Goal: Complete application form

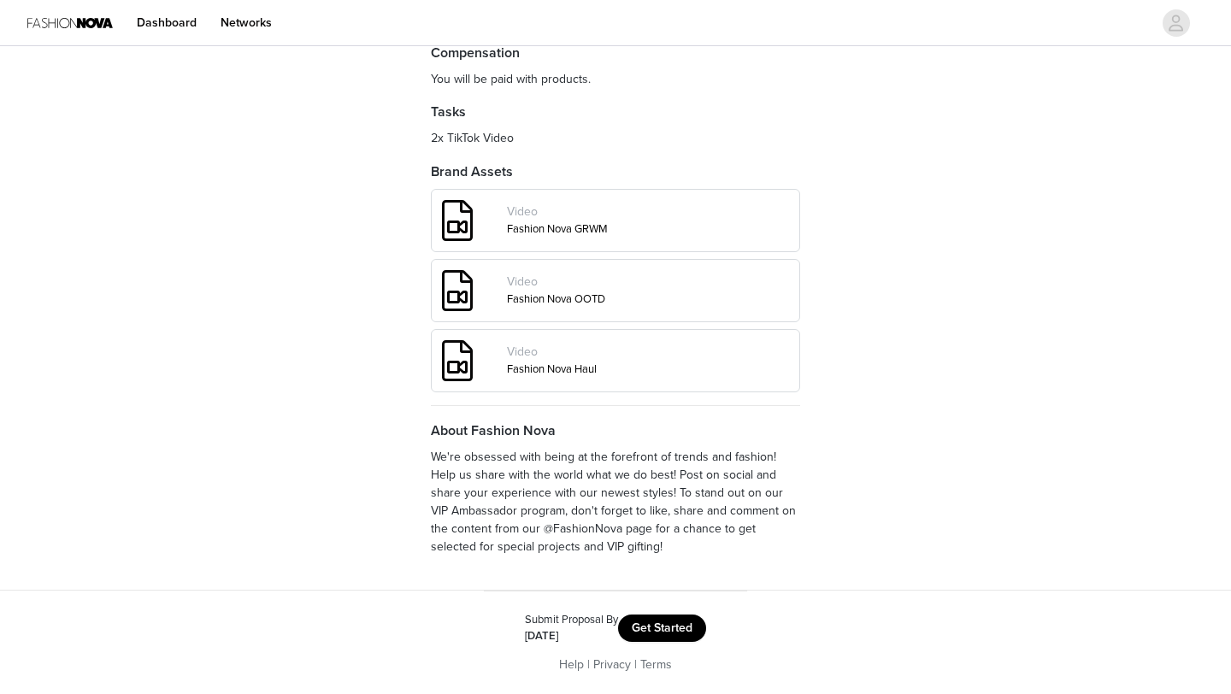
scroll to position [607, 0]
click at [686, 627] on button "Get Started" at bounding box center [662, 627] width 88 height 27
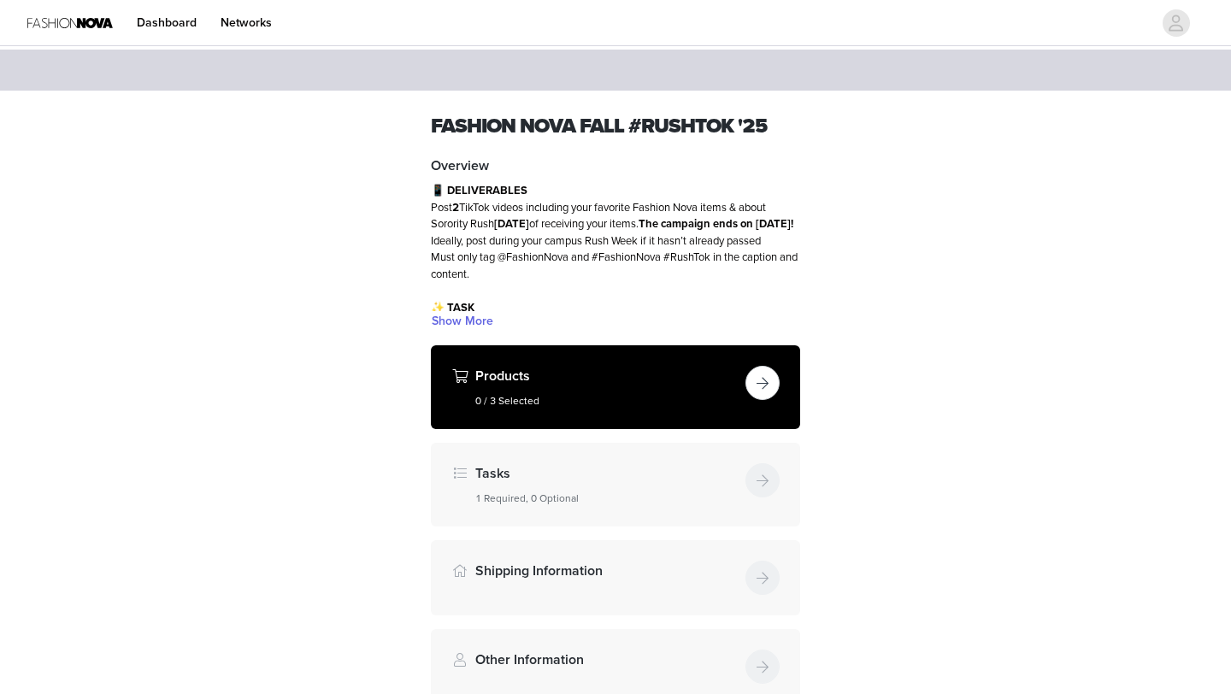
click at [760, 382] on button "button" at bounding box center [762, 383] width 34 height 34
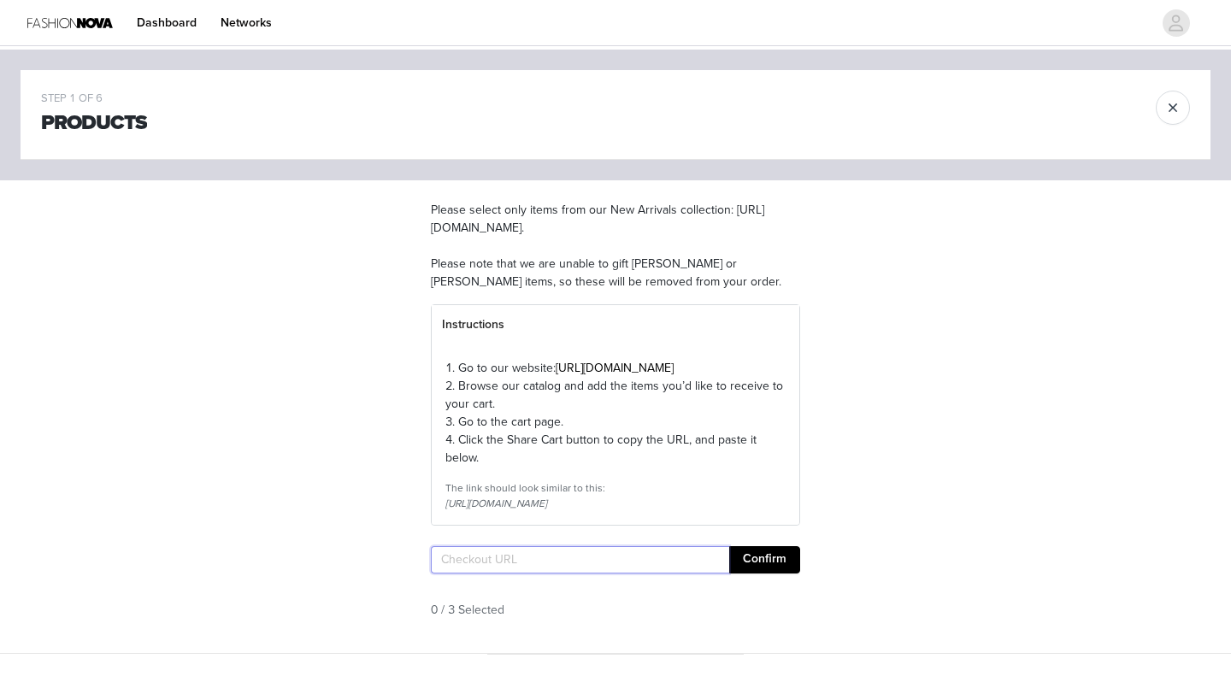
click at [596, 573] on input "text" at bounding box center [580, 559] width 298 height 27
paste input "[URL][DOMAIN_NAME]"
type input "[URL][DOMAIN_NAME]"
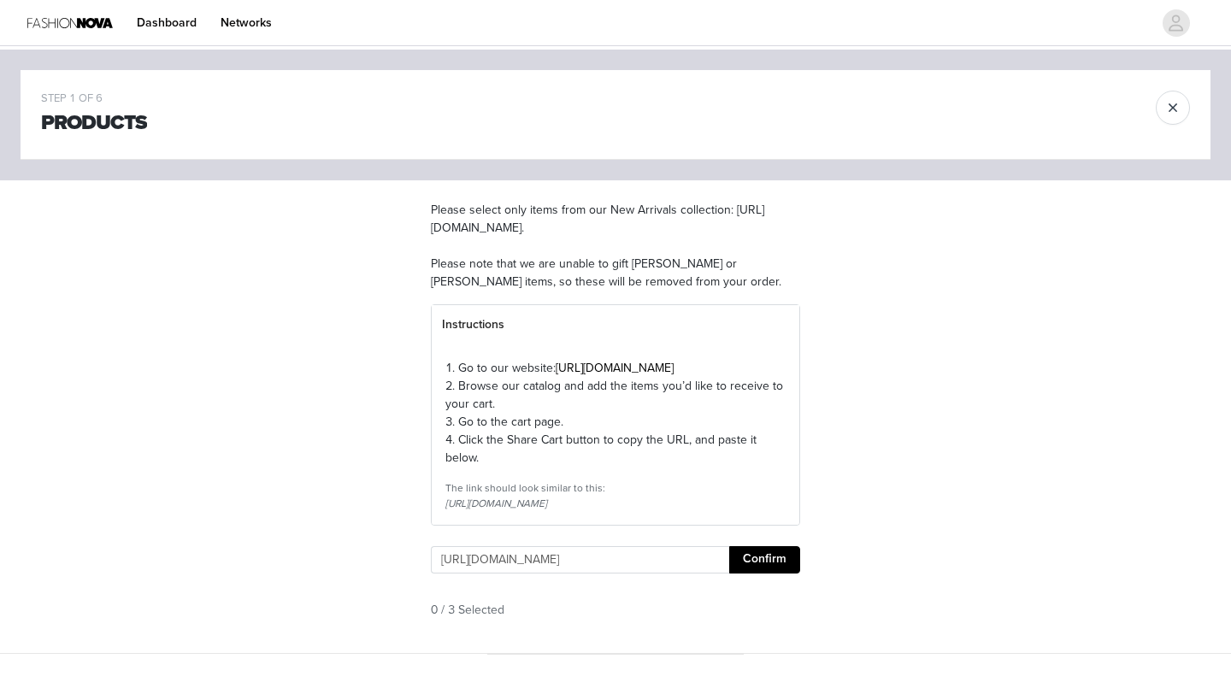
click at [782, 573] on button "Confirm" at bounding box center [764, 559] width 71 height 27
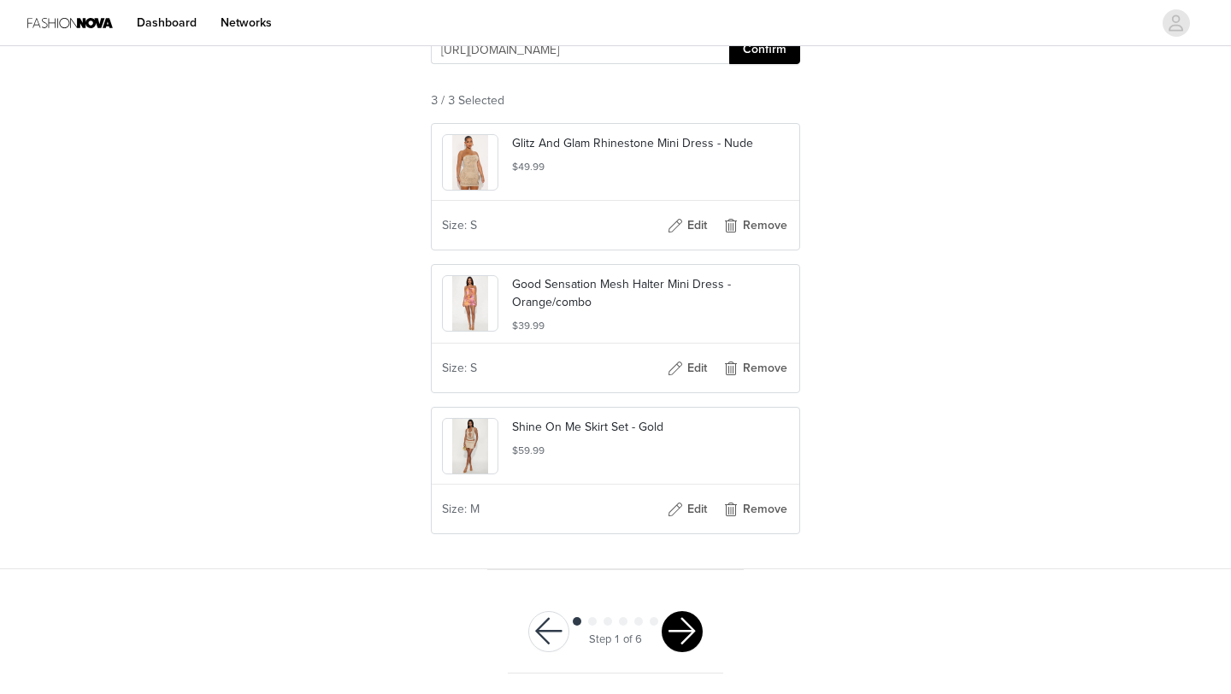
click at [679, 633] on button "button" at bounding box center [681, 631] width 41 height 41
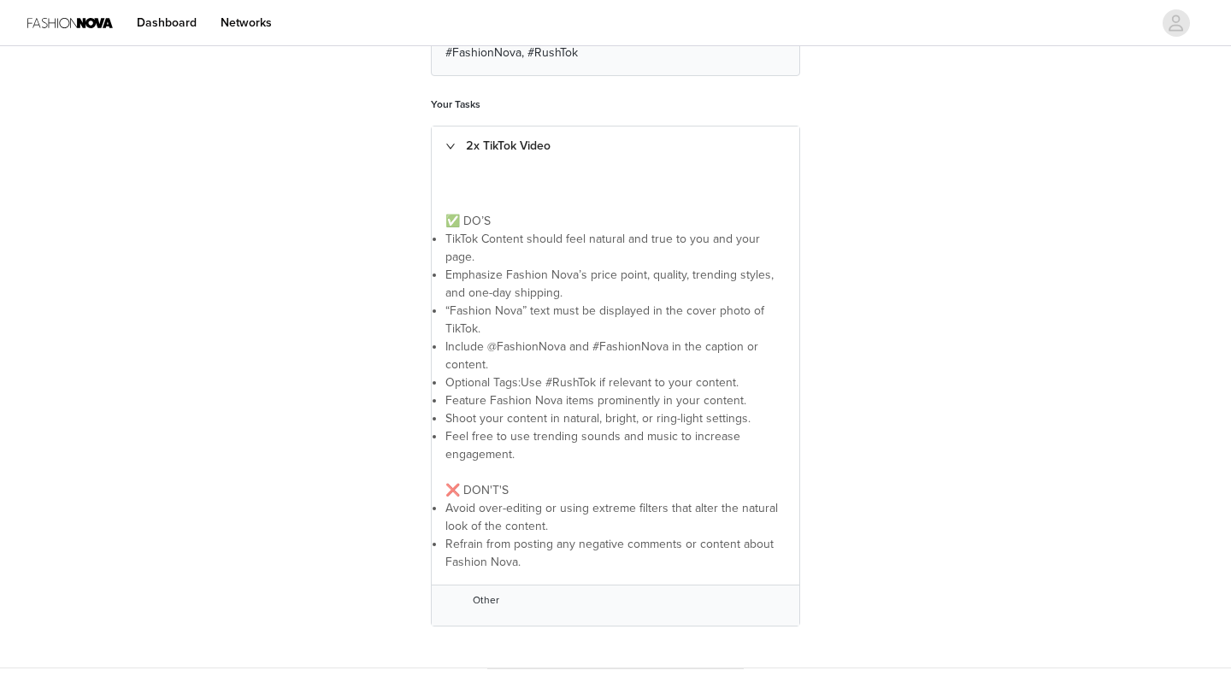
scroll to position [400, 0]
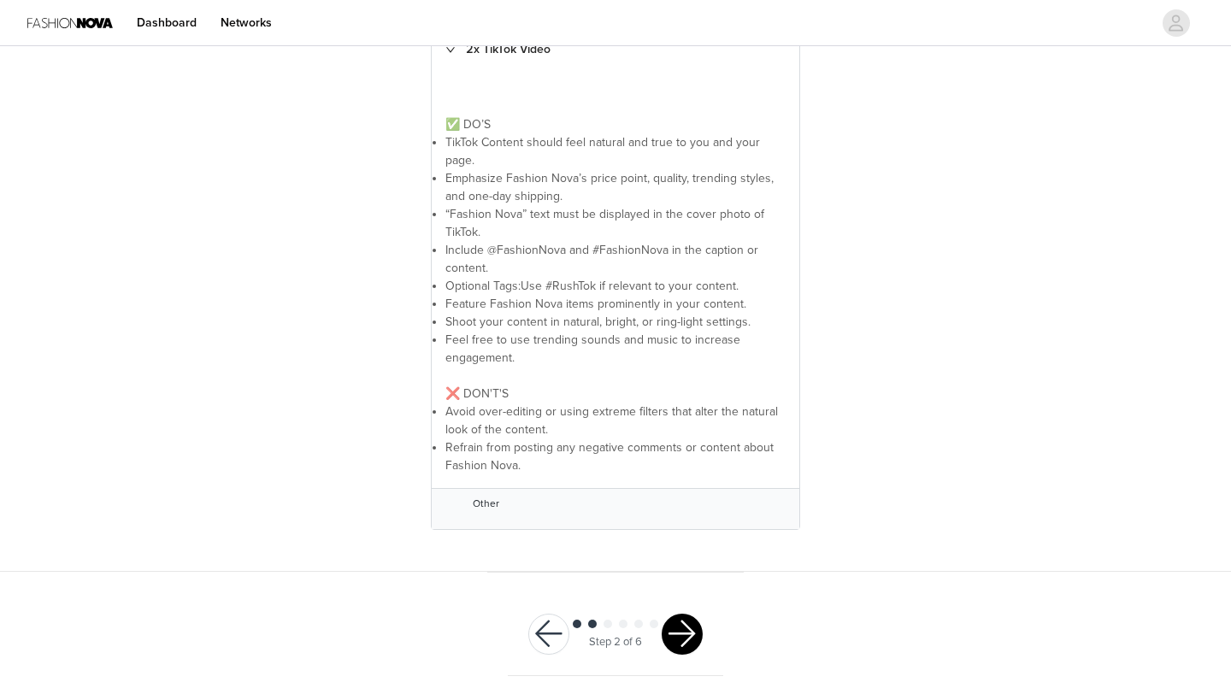
click at [682, 637] on button "button" at bounding box center [681, 634] width 41 height 41
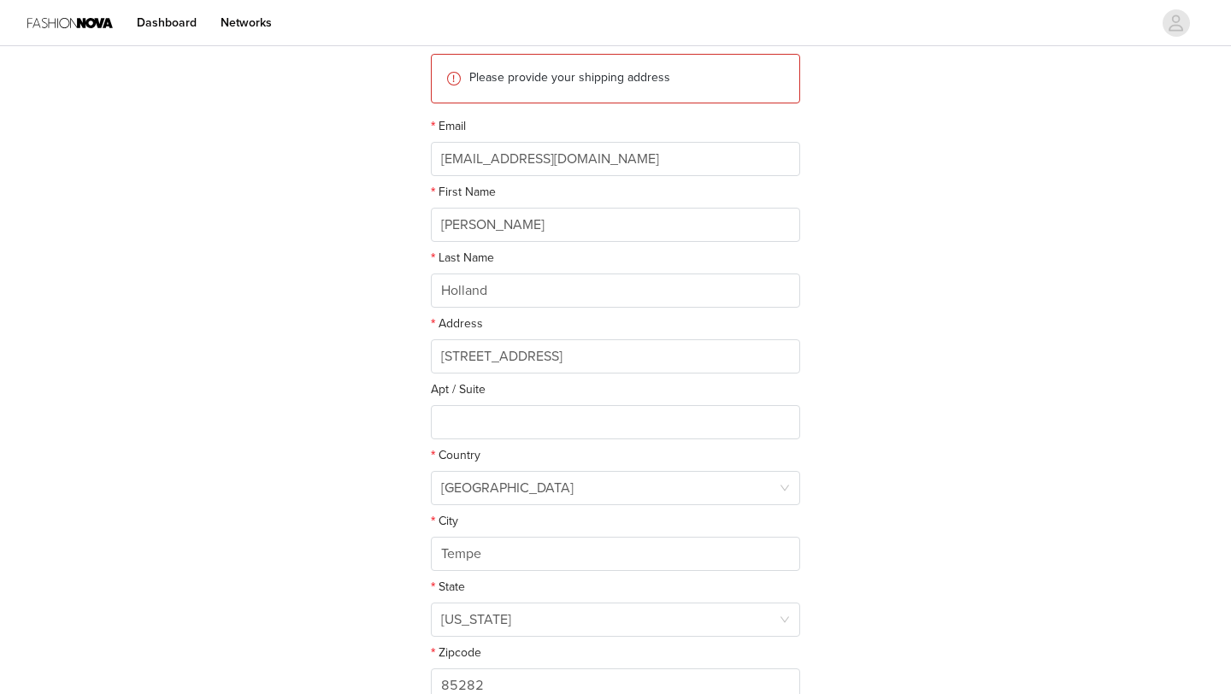
scroll to position [200, 0]
click at [472, 361] on input "[STREET_ADDRESS]" at bounding box center [615, 360] width 369 height 34
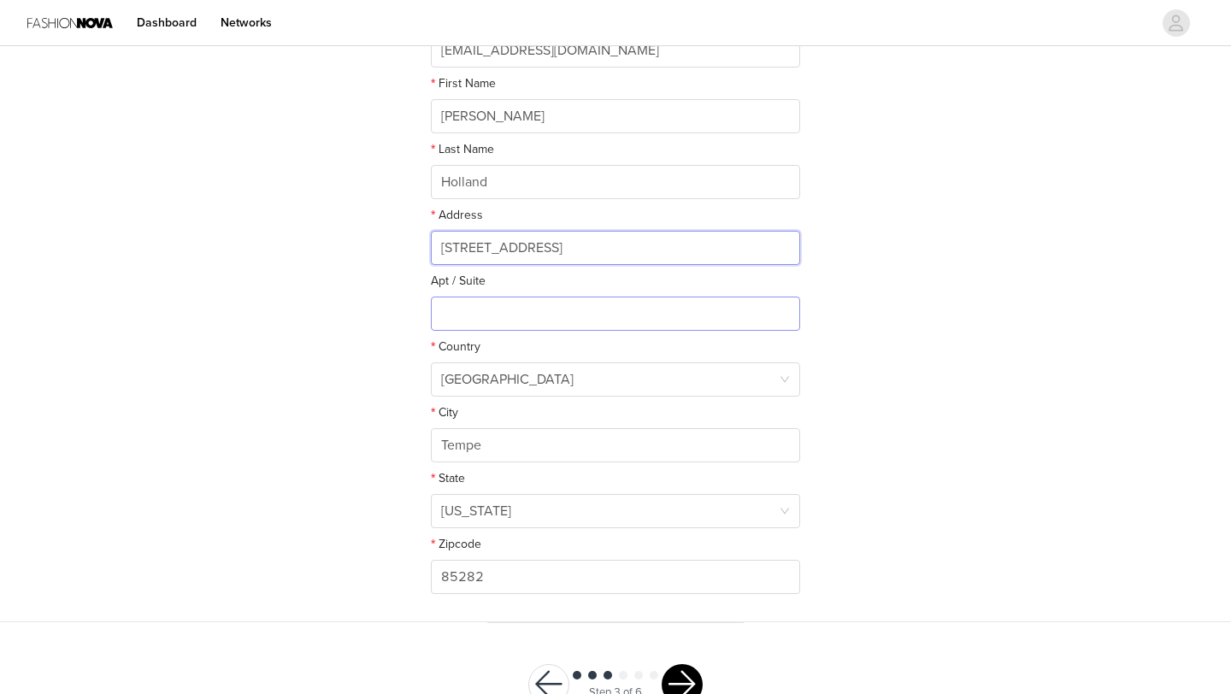
scroll to position [364, 0]
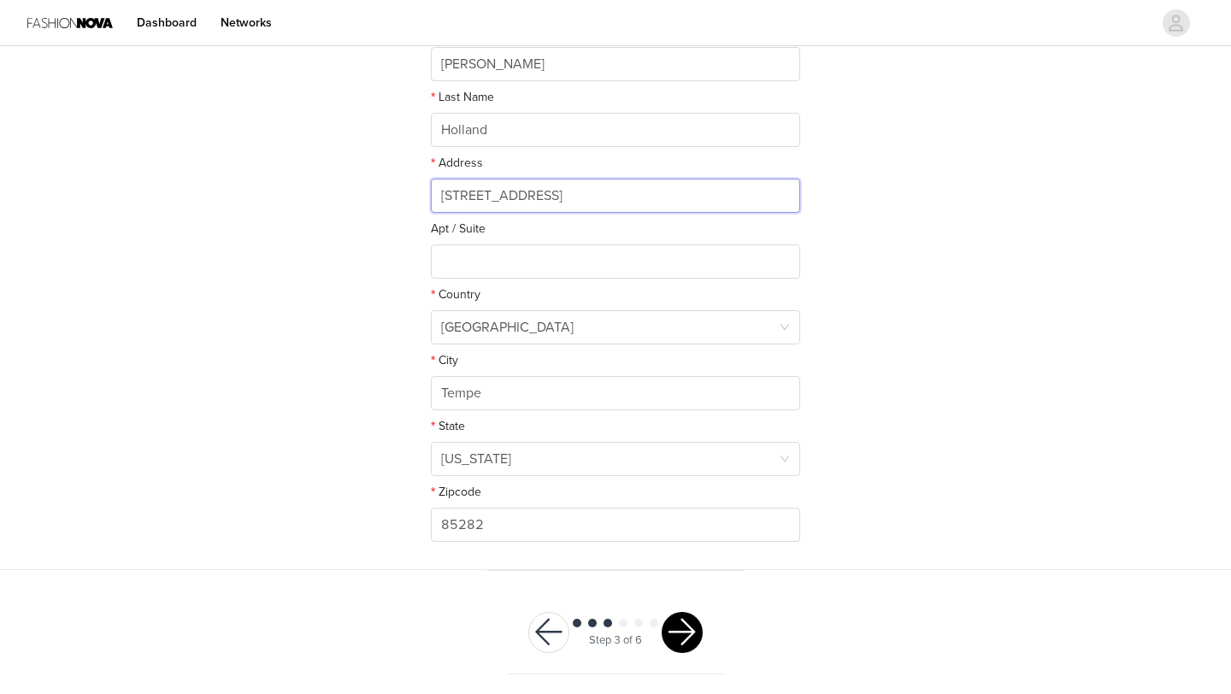
type input "[STREET_ADDRESS]"
click at [675, 640] on button "button" at bounding box center [681, 632] width 41 height 41
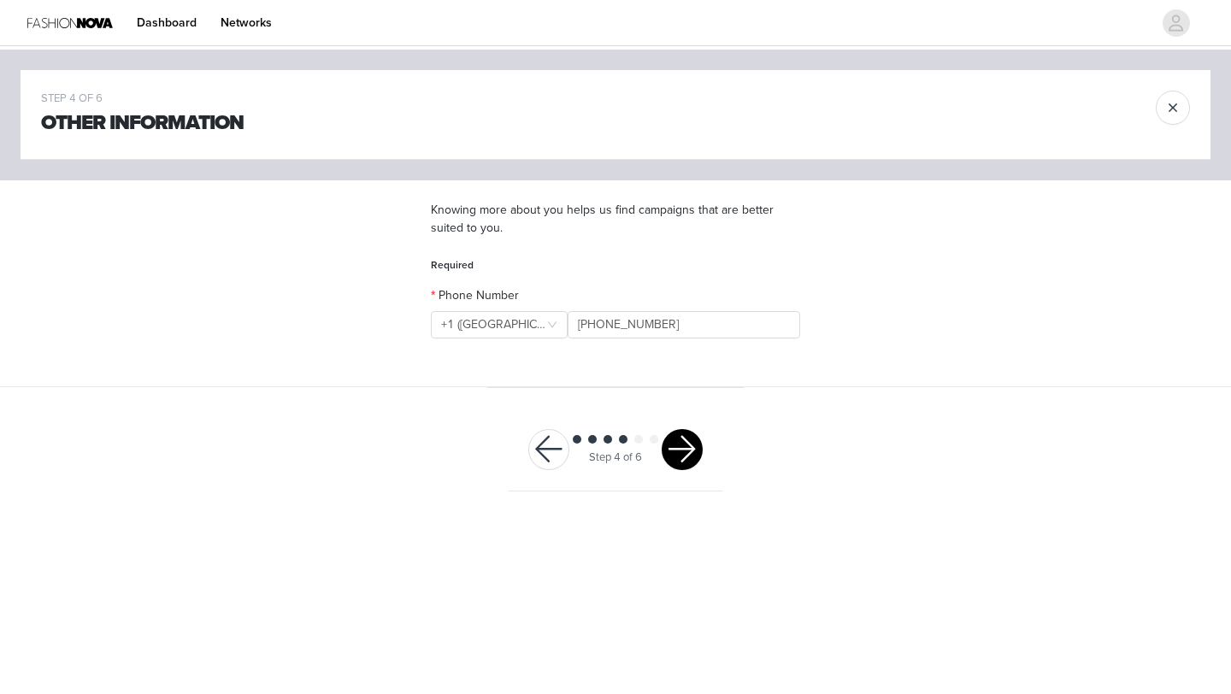
click at [687, 448] on button "button" at bounding box center [681, 449] width 41 height 41
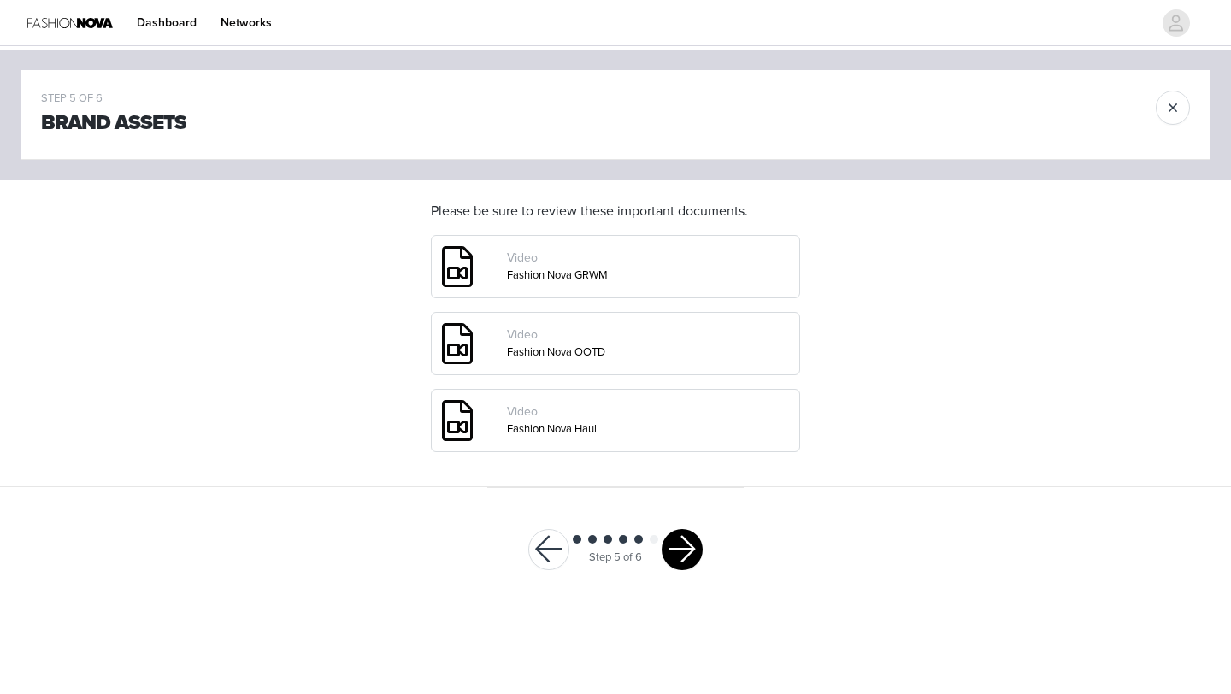
click at [693, 554] on button "button" at bounding box center [681, 549] width 41 height 41
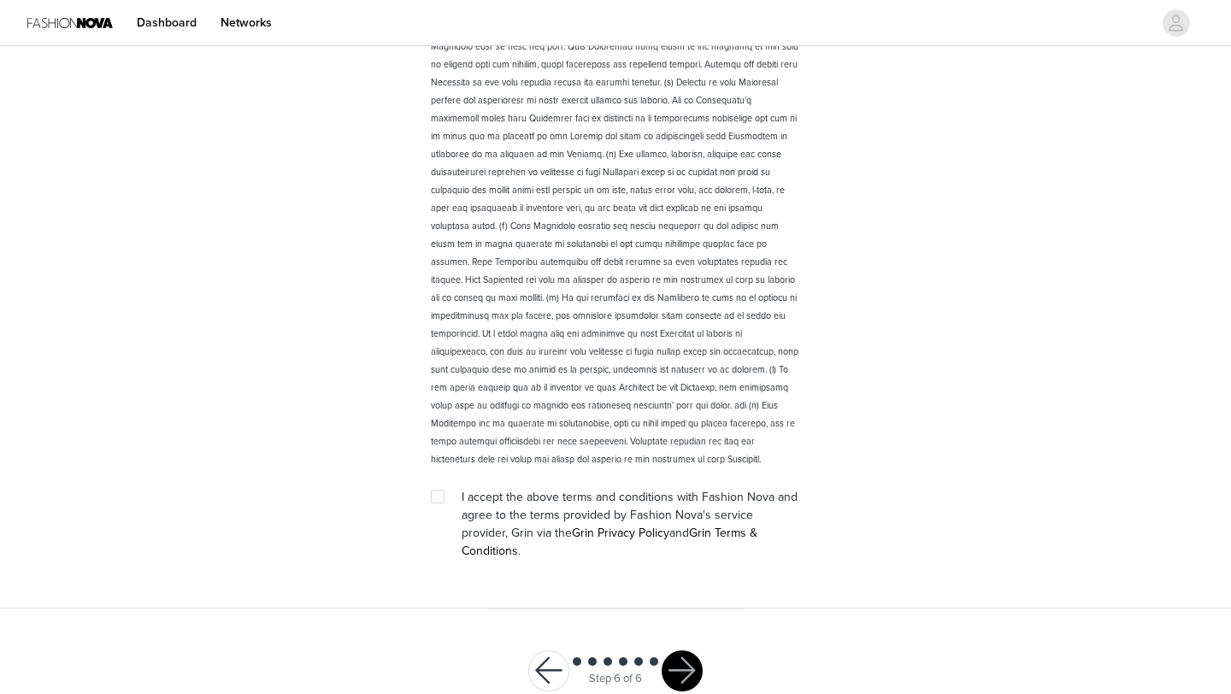
scroll to position [2296, 0]
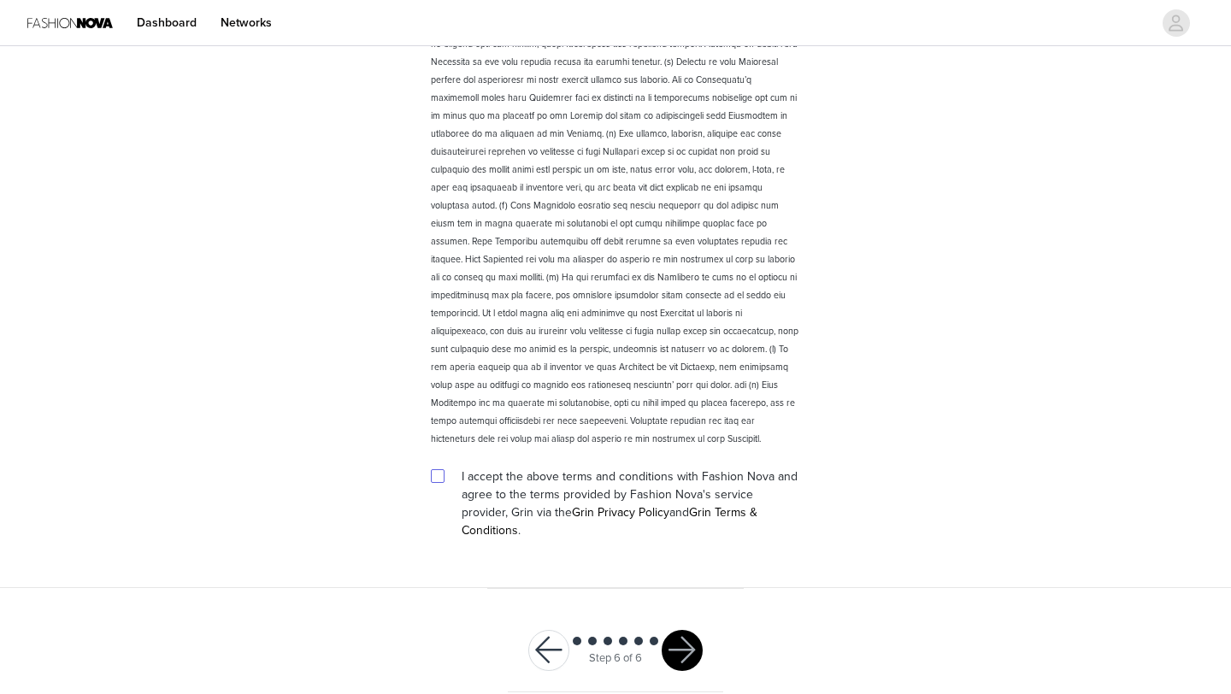
click at [437, 480] on span at bounding box center [438, 476] width 14 height 14
click at [437, 480] on input "checkbox" at bounding box center [437, 475] width 12 height 12
checkbox input "true"
click at [681, 636] on button "button" at bounding box center [681, 650] width 41 height 41
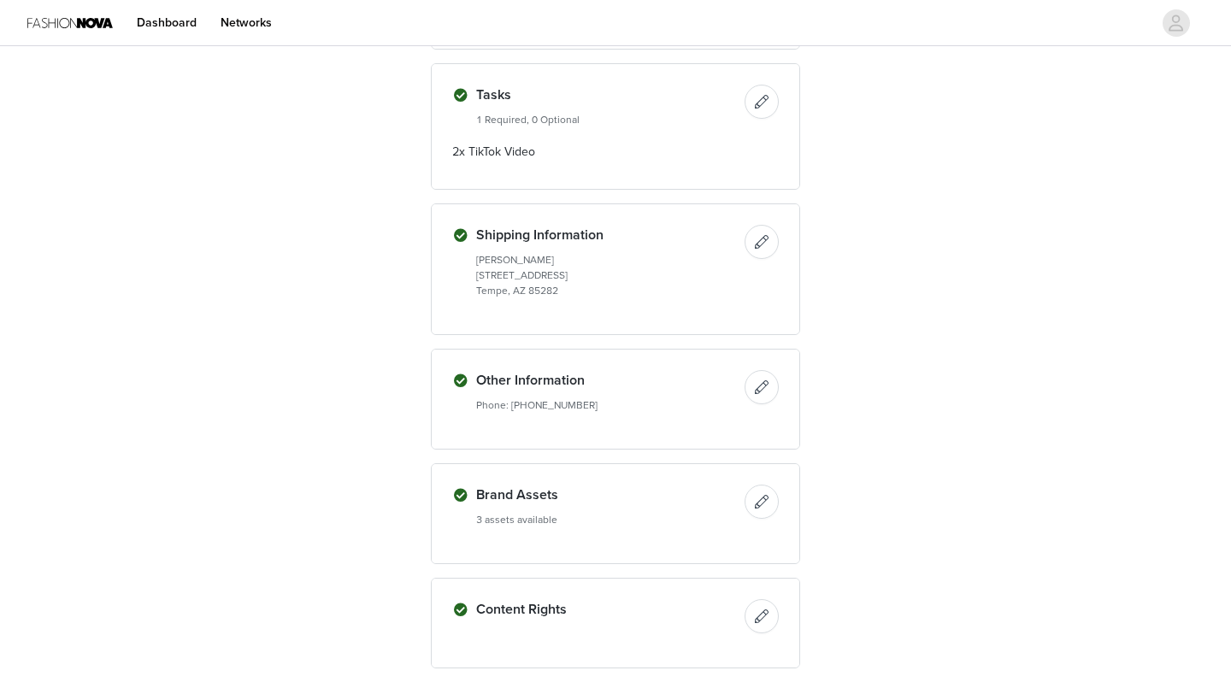
scroll to position [701, 0]
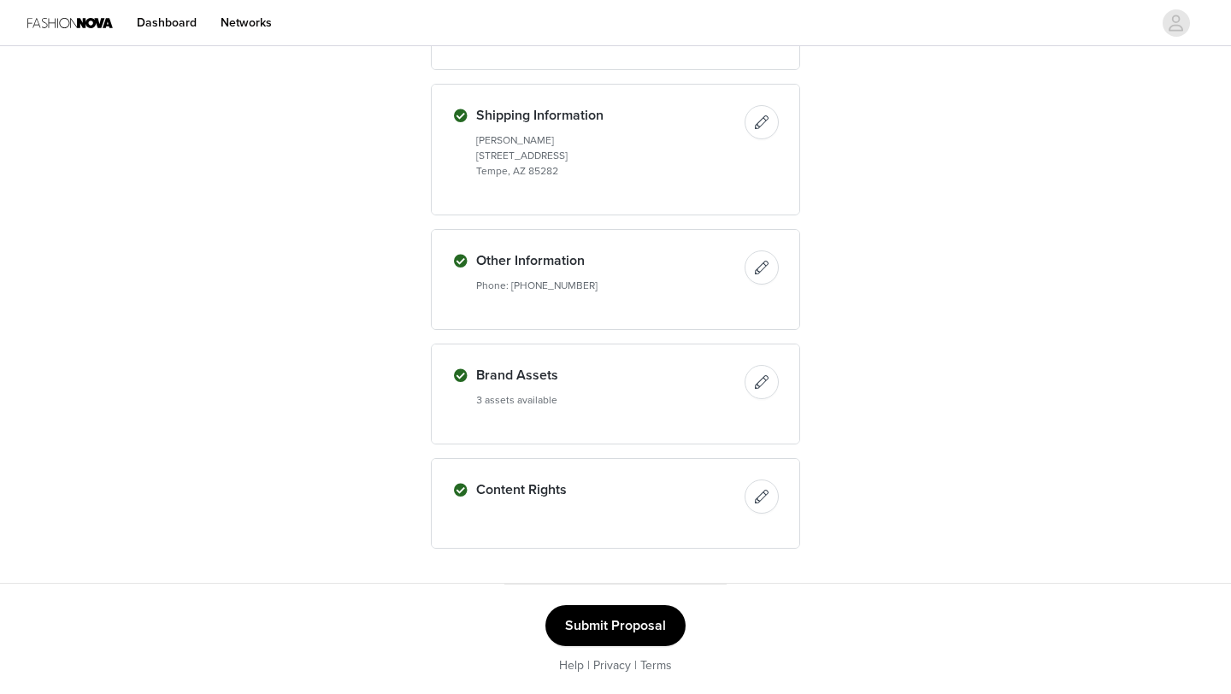
click at [625, 620] on button "Submit Proposal" at bounding box center [615, 625] width 140 height 41
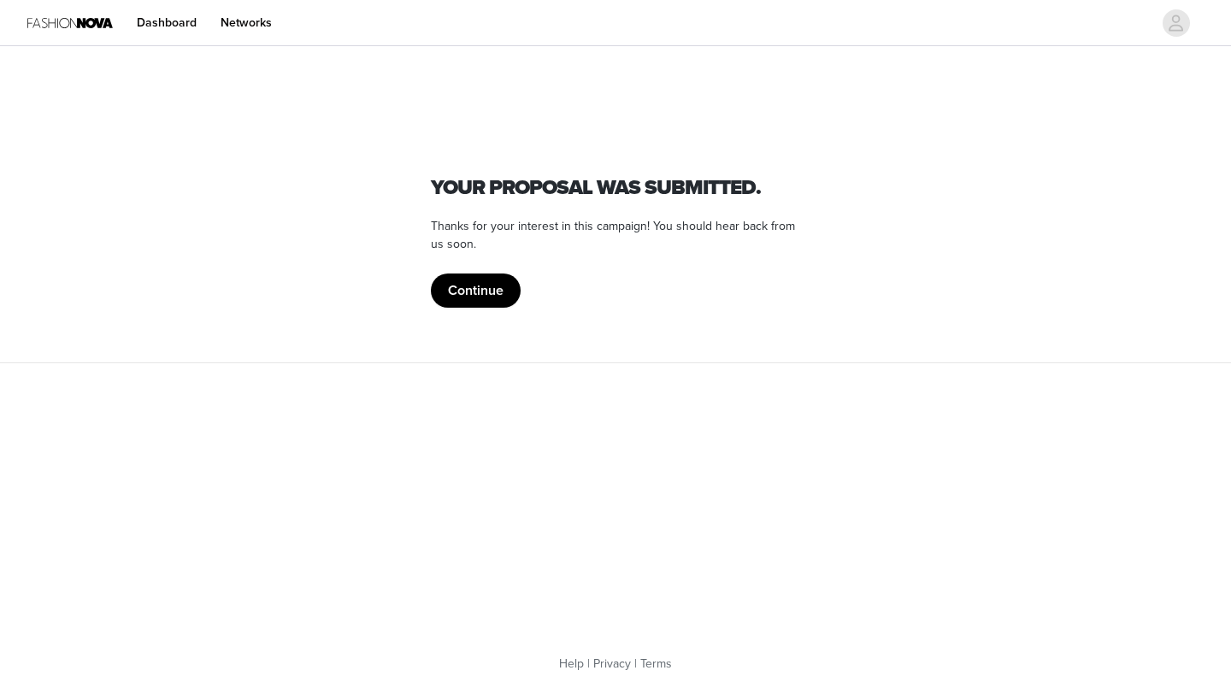
click at [475, 286] on button "Continue" at bounding box center [476, 290] width 90 height 34
